Goal: Task Accomplishment & Management: Complete application form

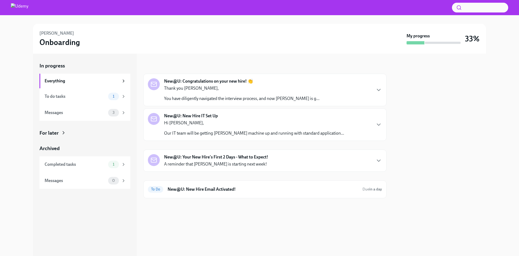
click at [372, 88] on div "New@U: Congratulations on your new hire! 👏 Thank you [PERSON_NAME], You have di…" at bounding box center [265, 89] width 234 height 23
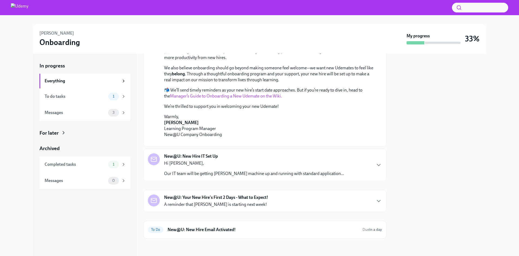
click at [371, 166] on div "New@U: New Hire IT Set Up Hi [PERSON_NAME], Our IT team will be getting [PERSON…" at bounding box center [265, 164] width 234 height 23
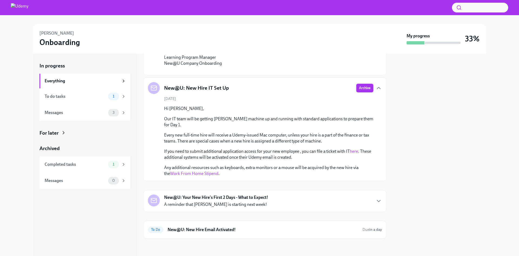
scroll to position [290, 0]
click at [338, 227] on h6 "New@U: New Hire Email Activated!" at bounding box center [263, 229] width 191 height 6
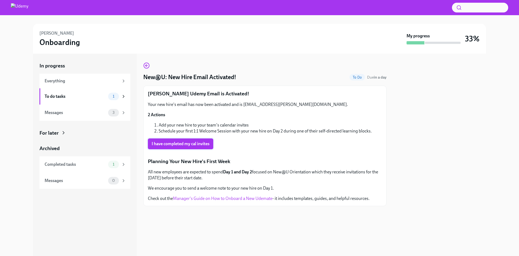
click at [177, 142] on span "I have completed my cal invites" at bounding box center [181, 143] width 58 height 5
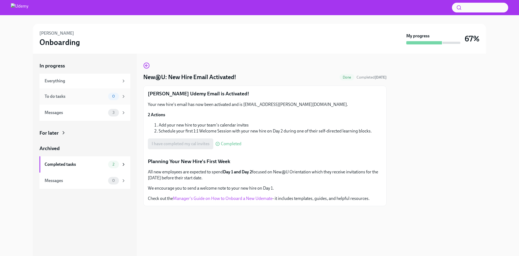
click at [72, 95] on div "To do tasks" at bounding box center [75, 96] width 61 height 6
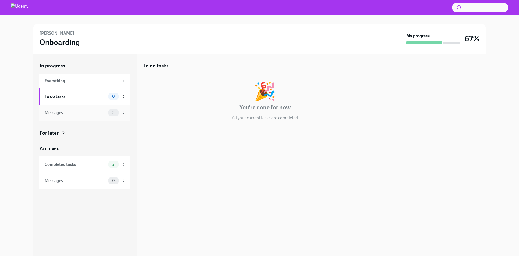
click at [72, 111] on div "Messages" at bounding box center [75, 113] width 61 height 6
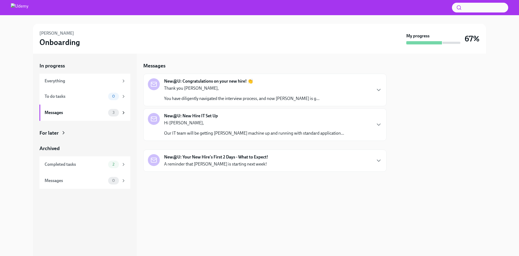
click at [276, 125] on p "Hi [PERSON_NAME]," at bounding box center [254, 123] width 180 height 6
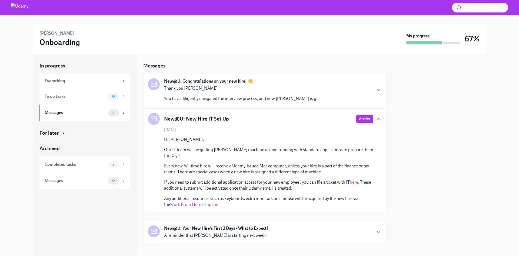
click at [367, 99] on div "New@U: Congratulations on your new hire! 👏 Thank you [PERSON_NAME], You have di…" at bounding box center [265, 89] width 234 height 23
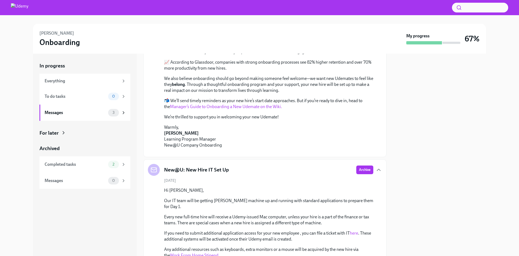
scroll to position [54, 0]
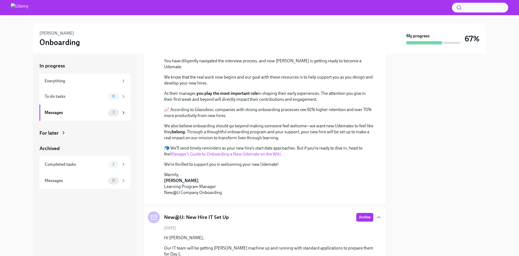
click at [259, 151] on link "Manager’s Guide to Onboarding a New Udemate on the Wiki." at bounding box center [226, 153] width 112 height 5
